Goal: Find specific page/section: Find specific page/section

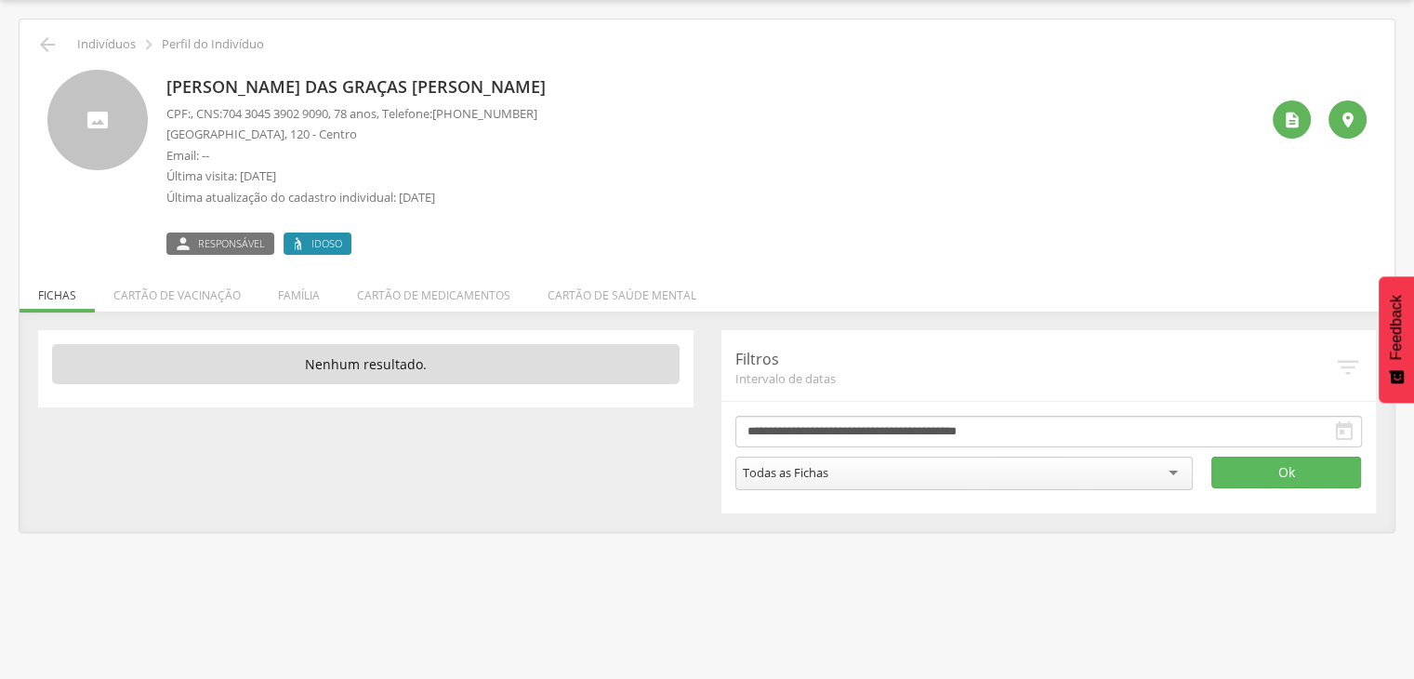
scroll to position [56, 0]
click at [53, 36] on icon "" at bounding box center [47, 44] width 22 height 22
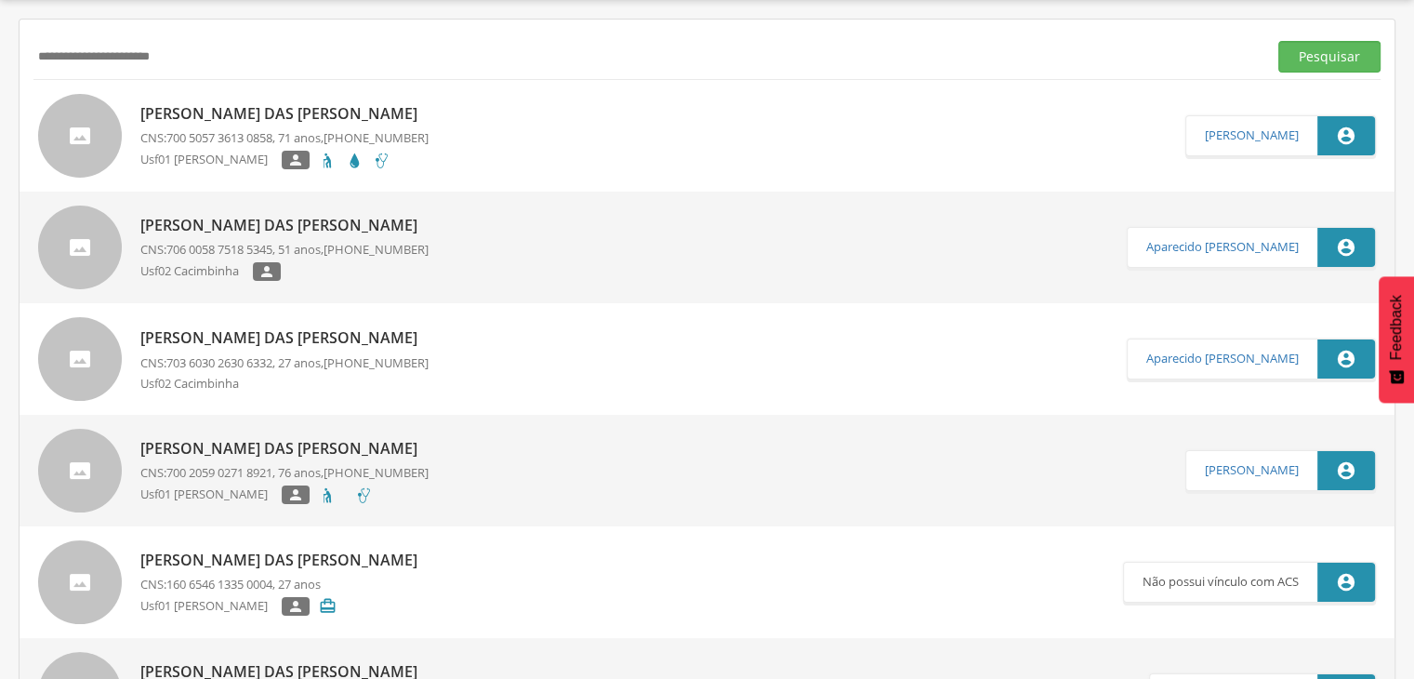
drag, startPoint x: 224, startPoint y: 53, endPoint x: 0, endPoint y: 22, distance: 226.2
click at [0, 22] on div " Supervisão  Distritos  Ubs Coordenador: - São João do Tigre / [GEOGRAPHIC_D…" at bounding box center [707, 339] width 1414 height 679
click at [697, 65] on input "**********" at bounding box center [646, 57] width 1226 height 32
type input "*"
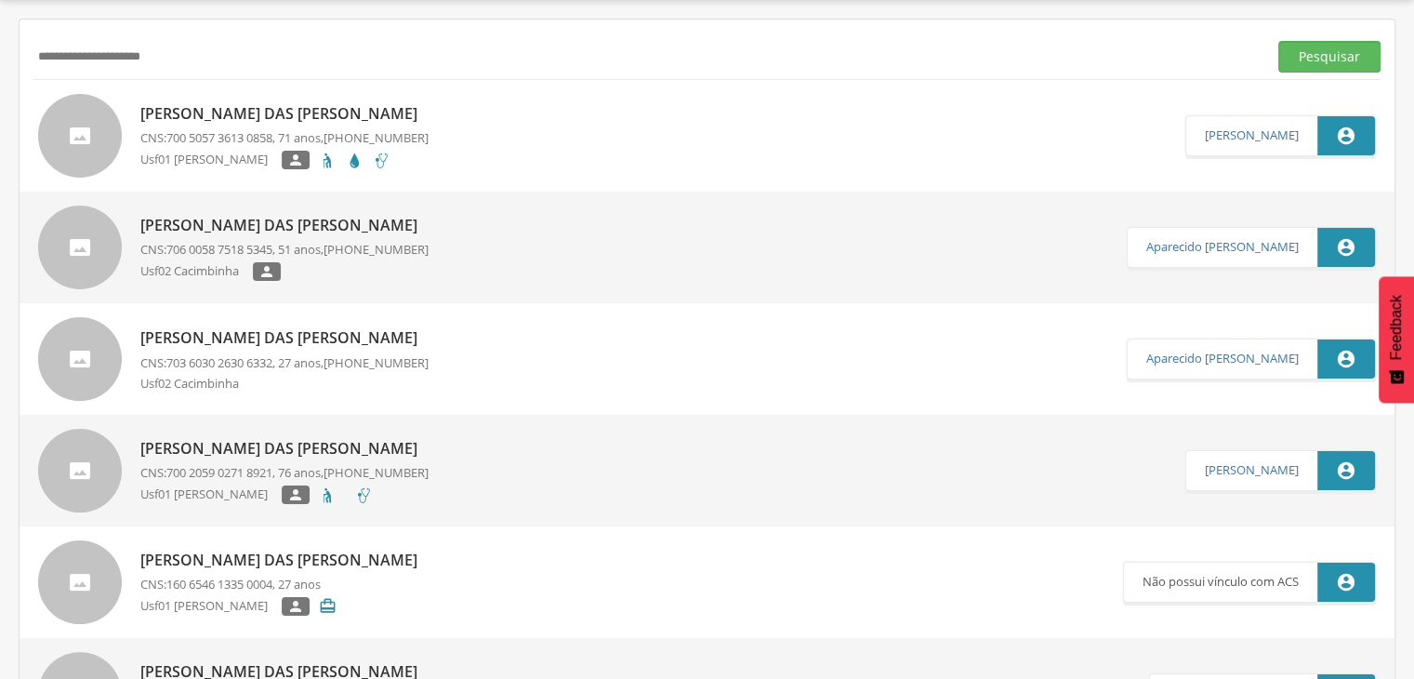
click at [1278, 41] on button "Pesquisar" at bounding box center [1329, 57] width 102 height 32
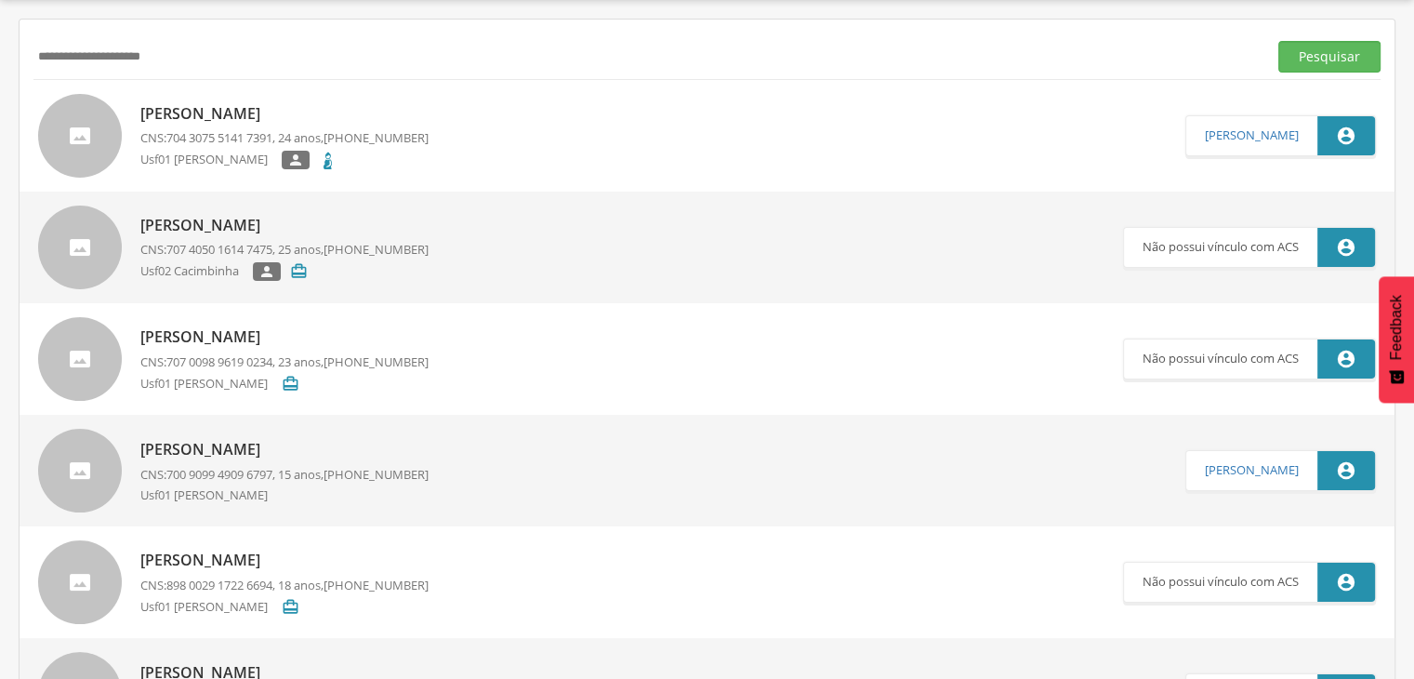
click at [258, 114] on p "[PERSON_NAME]" at bounding box center [284, 113] width 288 height 21
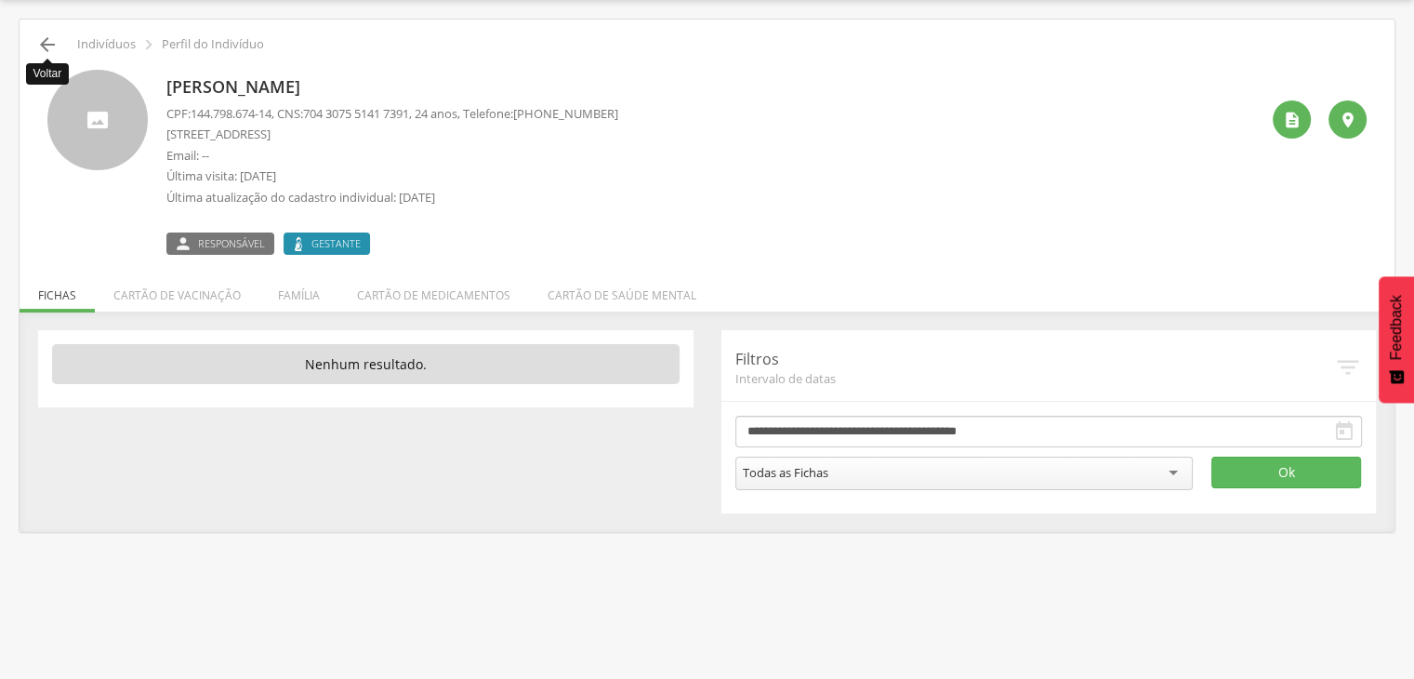
click at [45, 45] on icon "" at bounding box center [47, 44] width 22 height 22
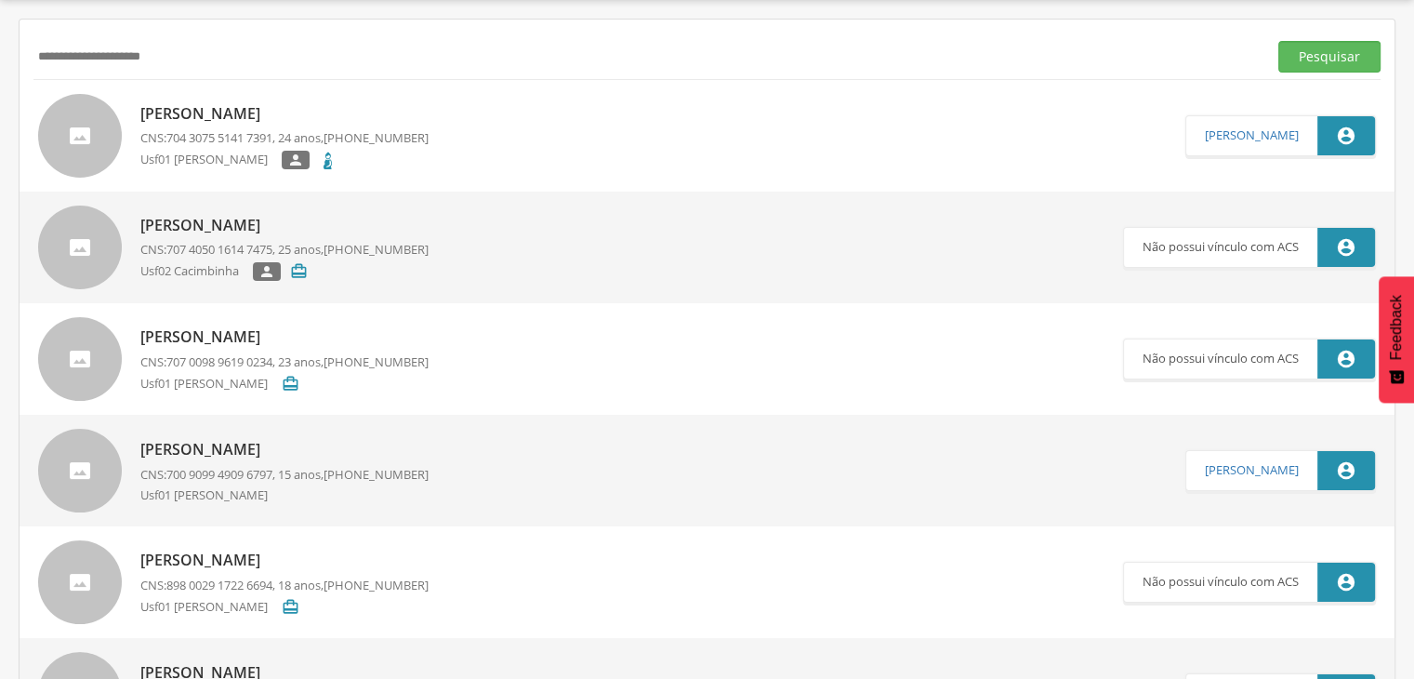
drag, startPoint x: 197, startPoint y: 51, endPoint x: 0, endPoint y: 49, distance: 197.1
click at [0, 49] on div " Supervisão  Distritos  Ubs Coordenador: - São João do Tigre / [GEOGRAPHIC_D…" at bounding box center [707, 339] width 1414 height 679
click at [1305, 57] on button "Pesquisar" at bounding box center [1329, 57] width 102 height 32
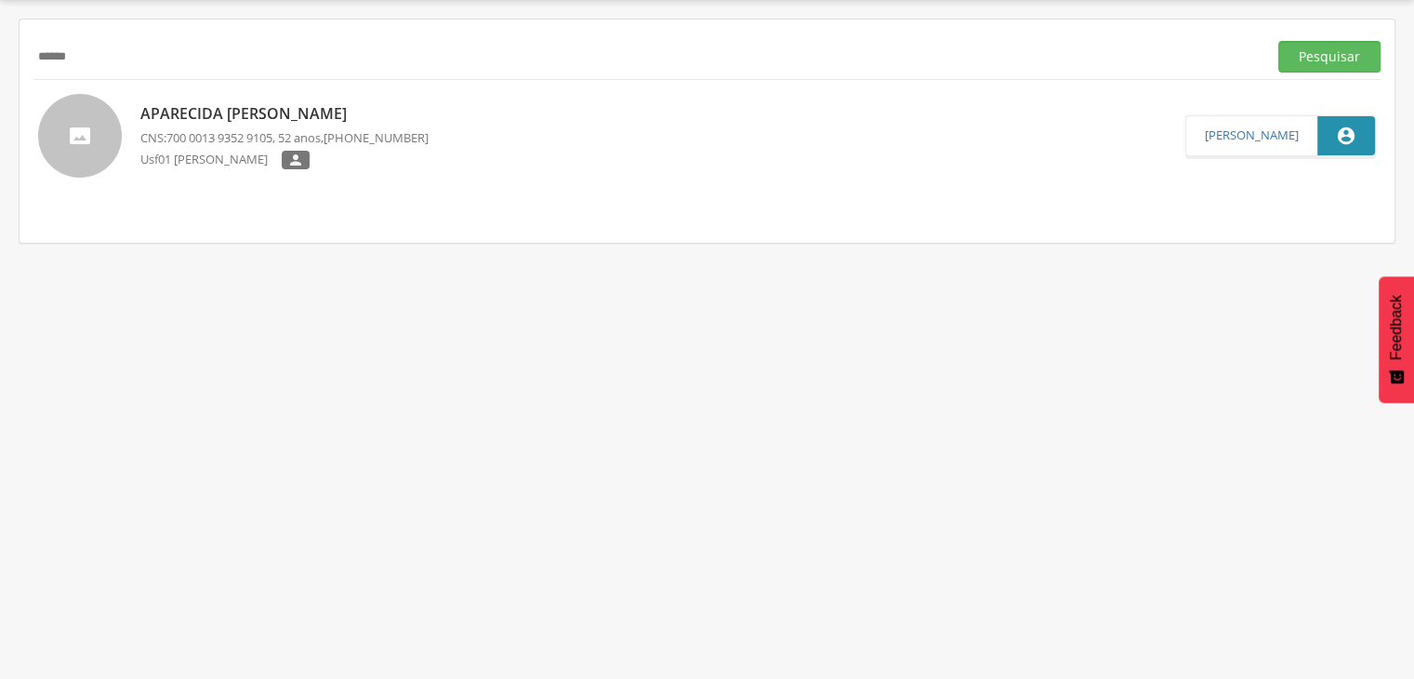
drag, startPoint x: 145, startPoint y: 60, endPoint x: 0, endPoint y: 46, distance: 145.6
click at [0, 46] on div " Supervisão  Distritos  Ubs Coordenador: - São João do Tigre / [GEOGRAPHIC_D…" at bounding box center [707, 339] width 1414 height 679
type input "********"
click at [1315, 55] on button "Pesquisar" at bounding box center [1329, 57] width 102 height 32
